Goal: Task Accomplishment & Management: Use online tool/utility

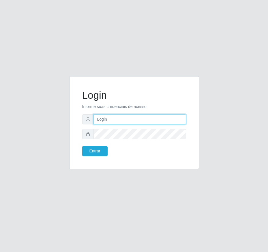
click at [110, 122] on input "text" at bounding box center [139, 119] width 93 height 10
type input "[PERSON_NAME][EMAIL_ADDRESS][DOMAIN_NAME]"
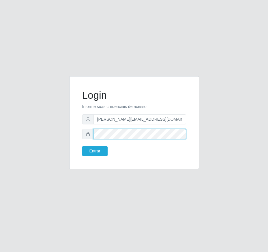
click at [82, 146] on button "Entrar" at bounding box center [94, 151] width 25 height 10
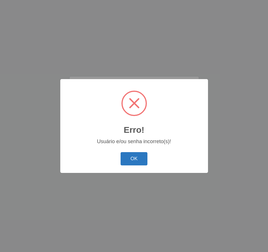
click at [134, 156] on button "OK" at bounding box center [134, 159] width 27 height 14
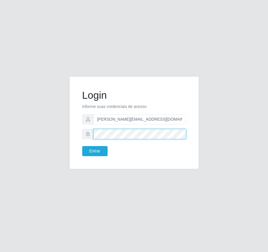
click at [62, 128] on div "Login Informe suas credenciais de acesso [PERSON_NAME][EMAIL_ADDRESS][DOMAIN_NA…" at bounding box center [134, 126] width 208 height 100
click at [82, 146] on button "Entrar" at bounding box center [94, 151] width 25 height 10
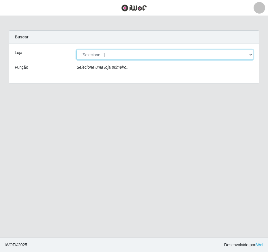
click at [245, 53] on select "[Selecione...] Extrabom - Loja 01 Centro de Distribuição" at bounding box center [164, 55] width 177 height 10
select select "435"
click at [76, 50] on select "[Selecione...] Extrabom - Loja 01 Centro de Distribuição" at bounding box center [164, 55] width 177 height 10
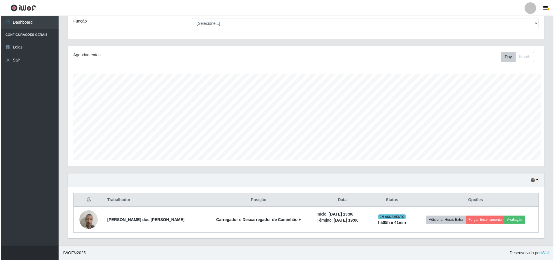
scroll to position [288394, 288037]
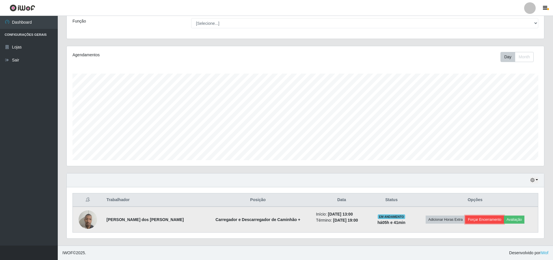
click at [268, 219] on button "Forçar Encerramento" at bounding box center [484, 220] width 39 height 8
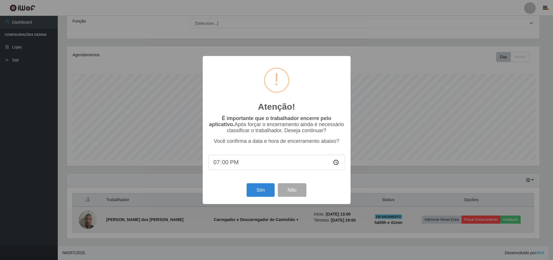
scroll to position [120, 474]
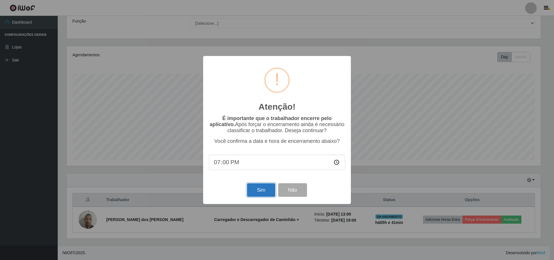
click at [257, 193] on button "Sim" at bounding box center [261, 190] width 28 height 14
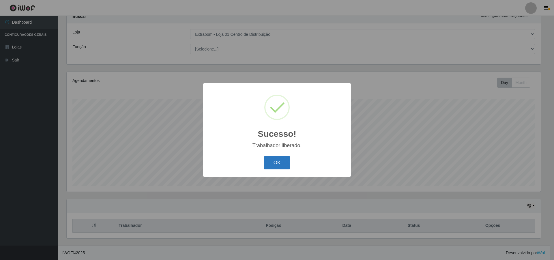
click at [268, 160] on button "OK" at bounding box center [277, 163] width 27 height 14
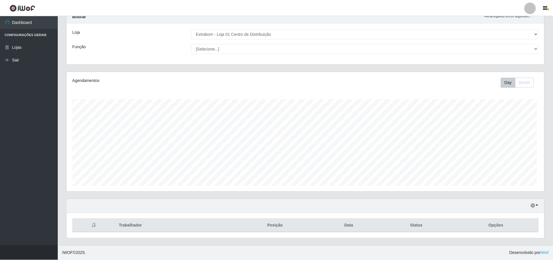
scroll to position [120, 477]
